Goal: Transaction & Acquisition: Purchase product/service

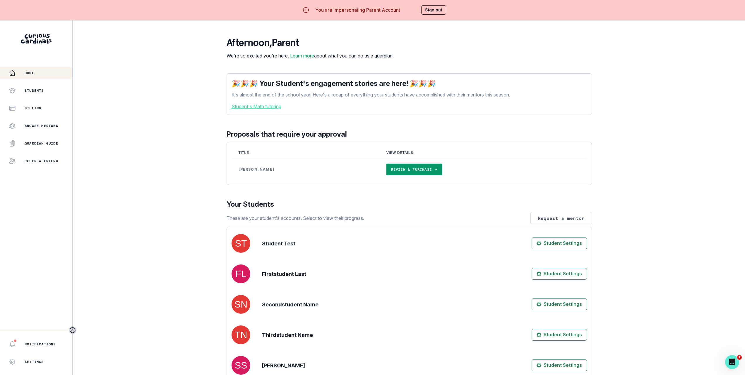
click at [156, 158] on div "Home Students Billing Browse Mentors Guardian Guide Refer a friend Notification…" at bounding box center [372, 207] width 745 height 375
click at [387, 175] on link "Review & Purchase" at bounding box center [415, 169] width 56 height 12
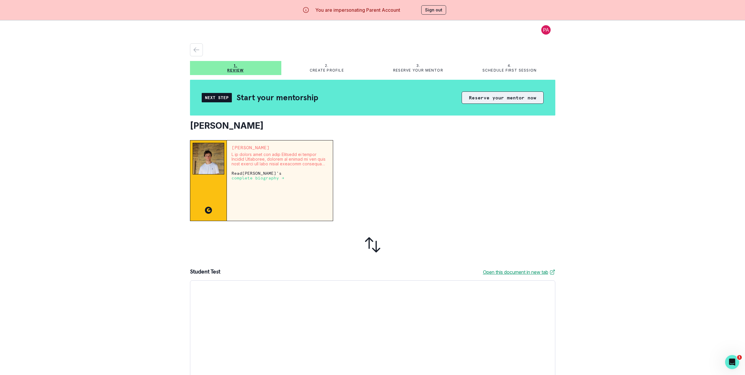
click at [490, 98] on button "Reserve your mentor now" at bounding box center [503, 97] width 82 height 12
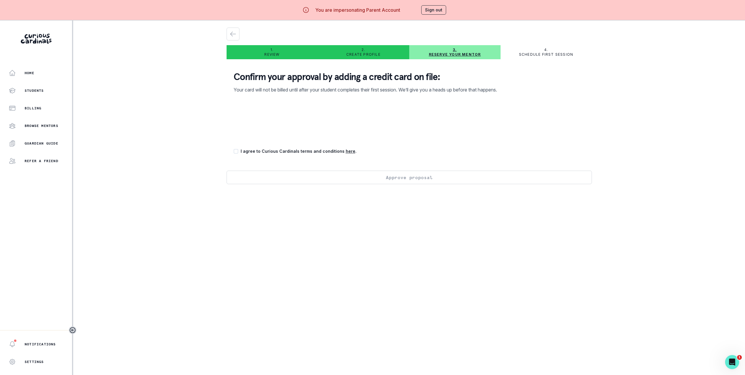
click at [243, 153] on p "I agree to Curious Cardinals terms and conditions here ." at bounding box center [299, 151] width 116 height 6
click at [238, 151] on span at bounding box center [236, 151] width 5 height 5
click at [234, 151] on input "checkbox" at bounding box center [233, 151] width 0 height 0
checkbox input "true"
click at [537, 182] on button "Approve proposal" at bounding box center [409, 188] width 365 height 13
